Goal: Transaction & Acquisition: Obtain resource

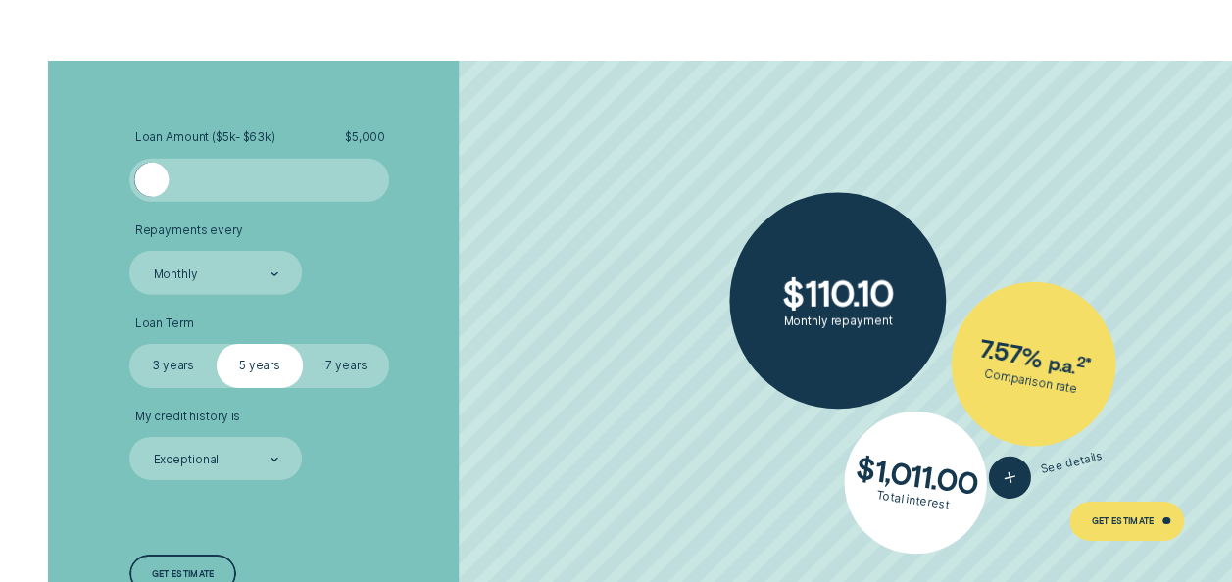
scroll to position [2935, 0]
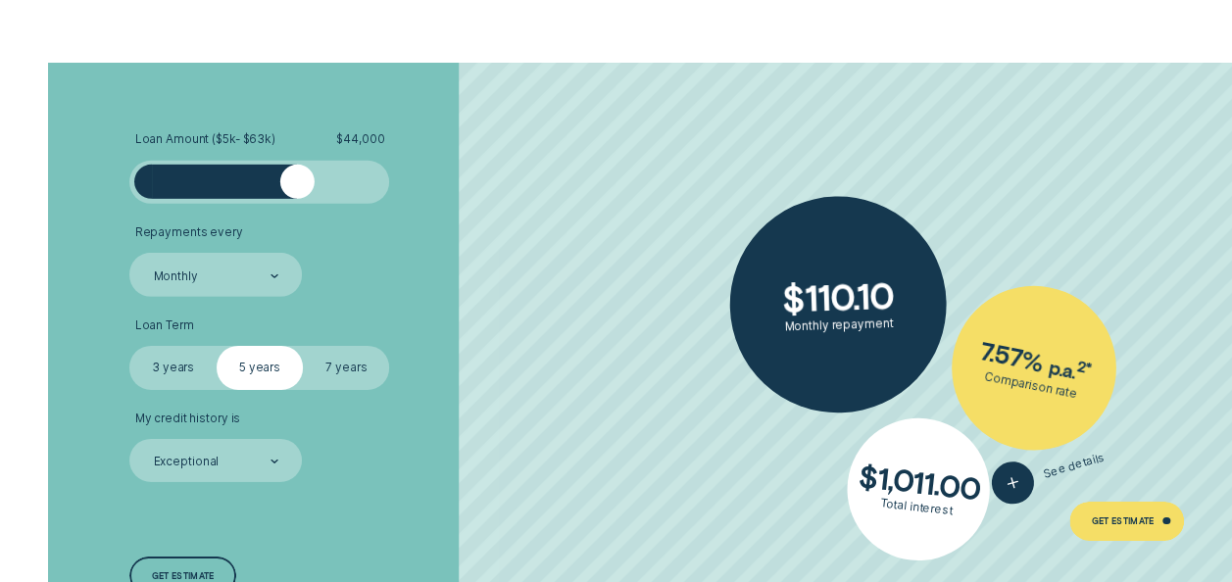
click at [298, 170] on div at bounding box center [260, 182] width 217 height 34
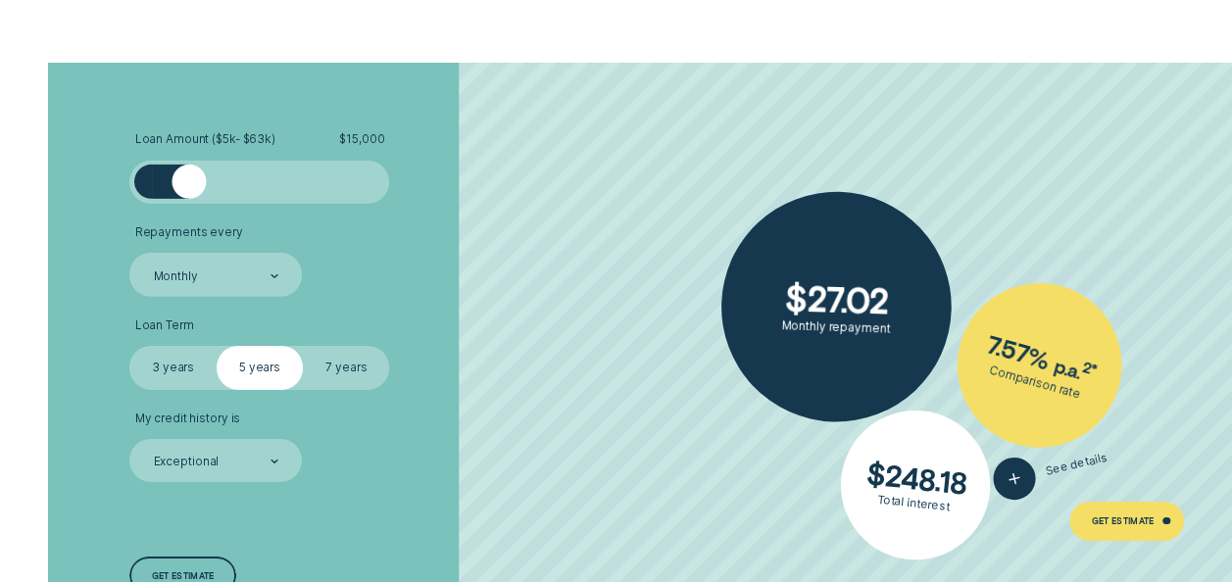
drag, startPoint x: 312, startPoint y: 193, endPoint x: 188, endPoint y: 196, distance: 123.5
click at [188, 196] on div at bounding box center [260, 182] width 217 height 34
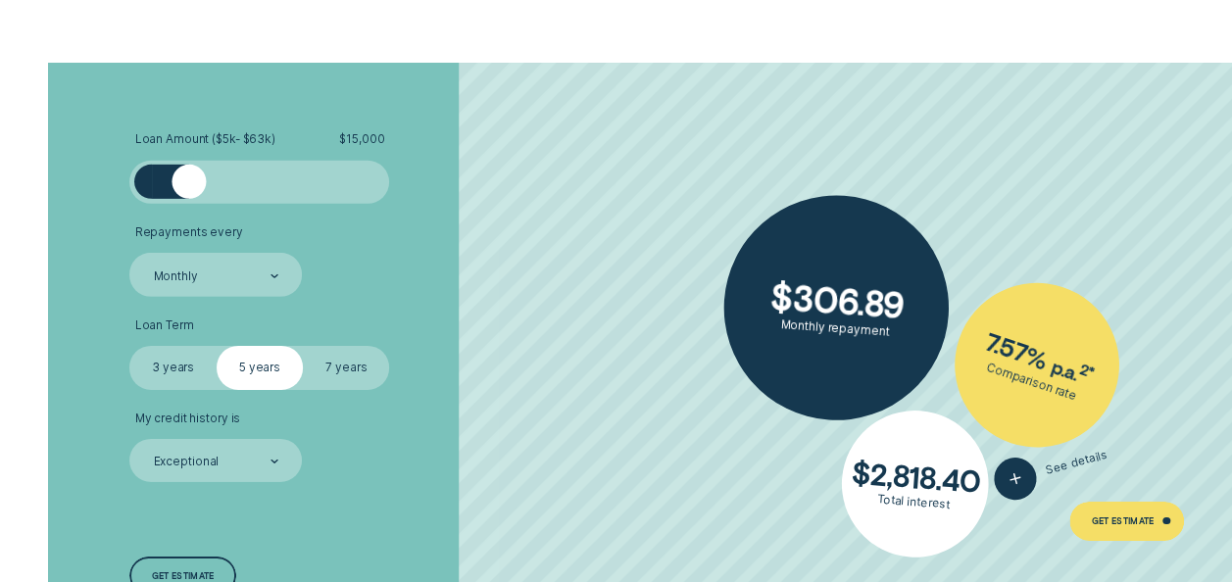
click at [170, 368] on label "3 years" at bounding box center [172, 367] width 86 height 43
click at [129, 346] on input "3 years" at bounding box center [129, 346] width 0 height 0
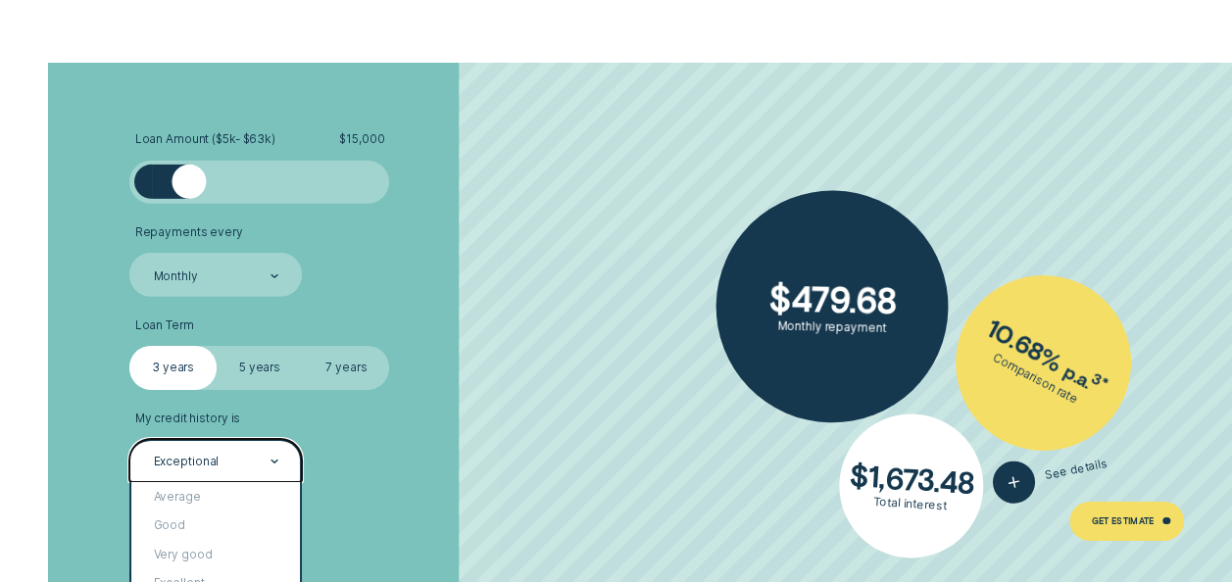
click at [225, 472] on div "Exceptional" at bounding box center [215, 460] width 173 height 43
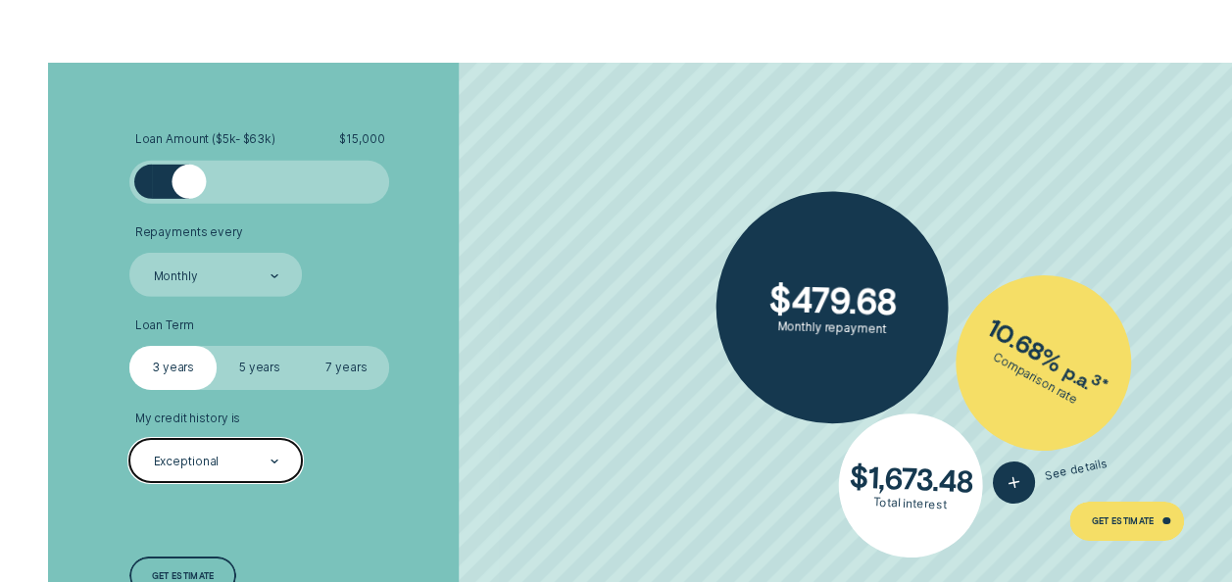
click at [224, 470] on div "Exceptional" at bounding box center [215, 462] width 127 height 17
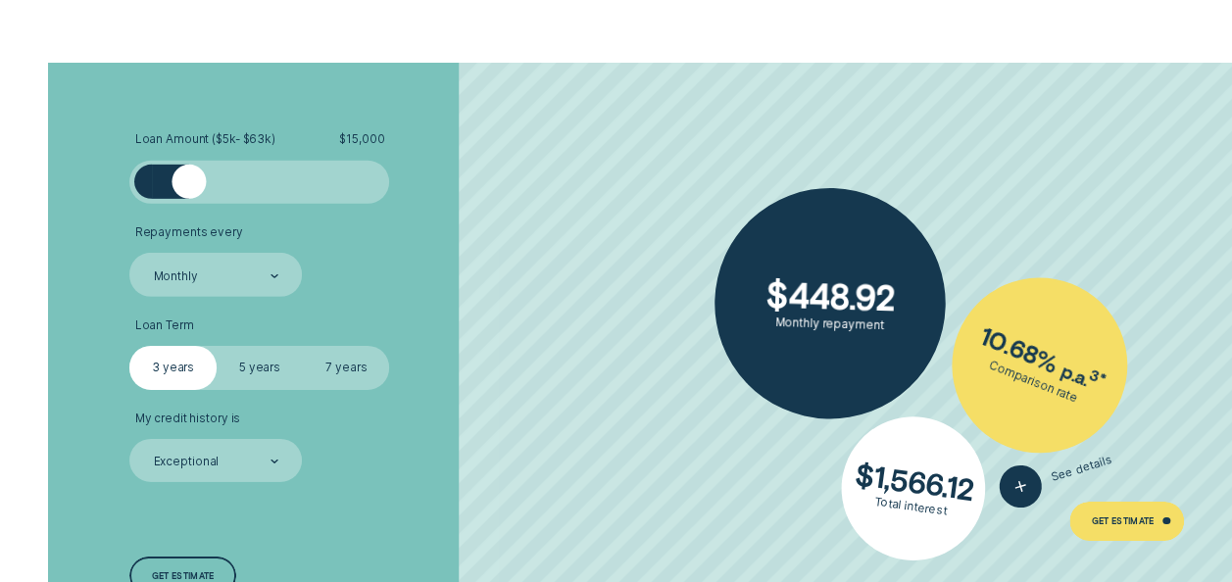
click at [190, 183] on div at bounding box center [189, 182] width 34 height 34
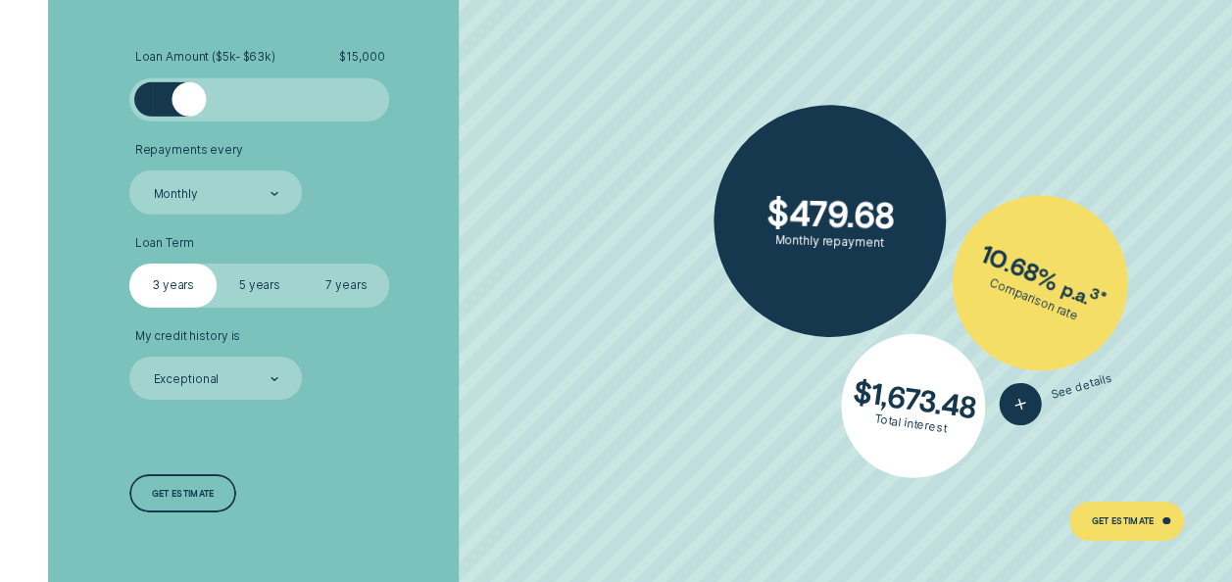
scroll to position [3033, 0]
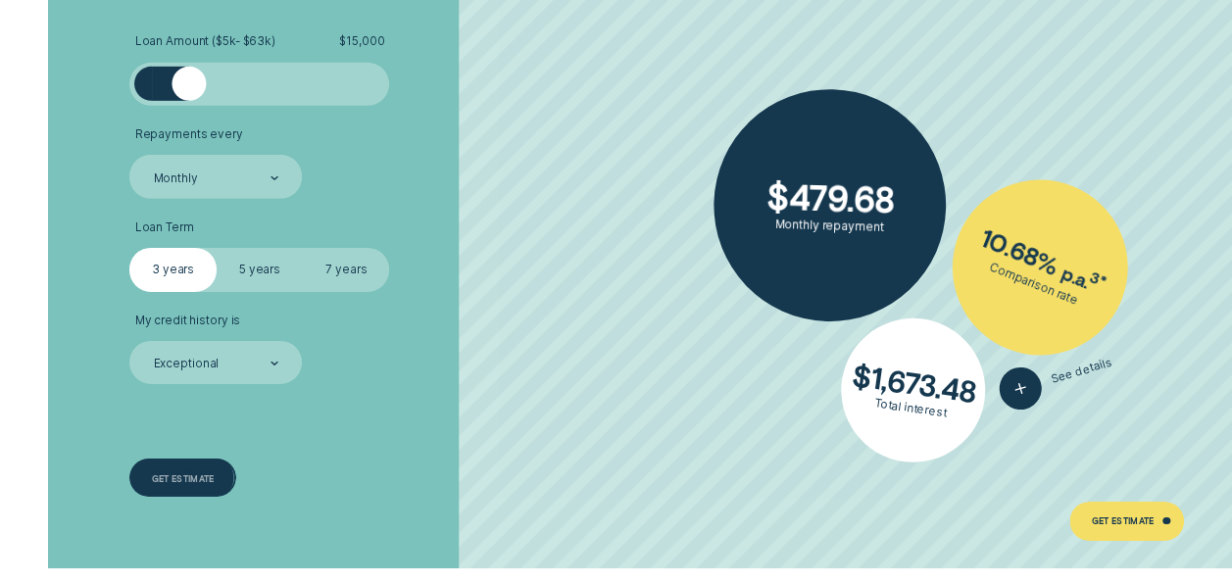
click at [198, 474] on div "Get estimate" at bounding box center [183, 478] width 63 height 8
